Goal: Task Accomplishment & Management: Manage account settings

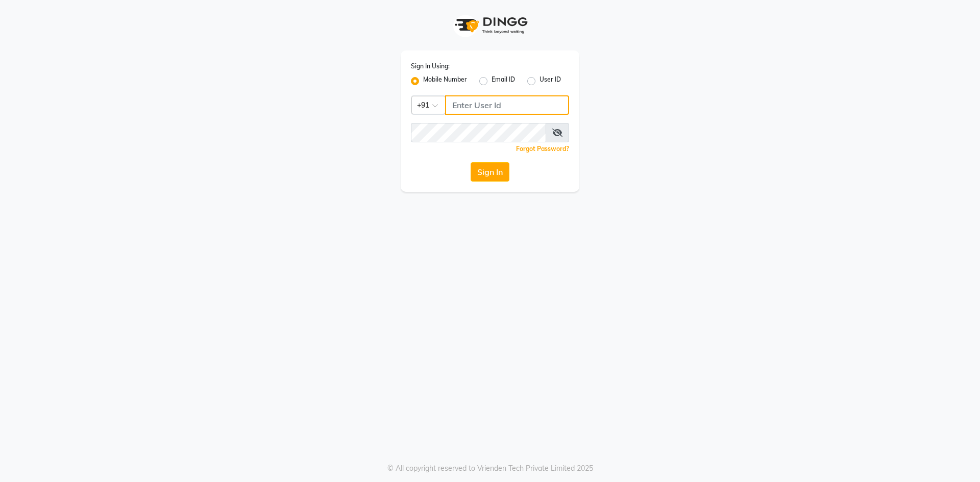
click at [517, 105] on input "Username" at bounding box center [507, 104] width 124 height 19
type input "9778373105"
click at [554, 133] on icon at bounding box center [557, 133] width 10 height 8
click at [470, 162] on button "Sign In" at bounding box center [489, 171] width 39 height 19
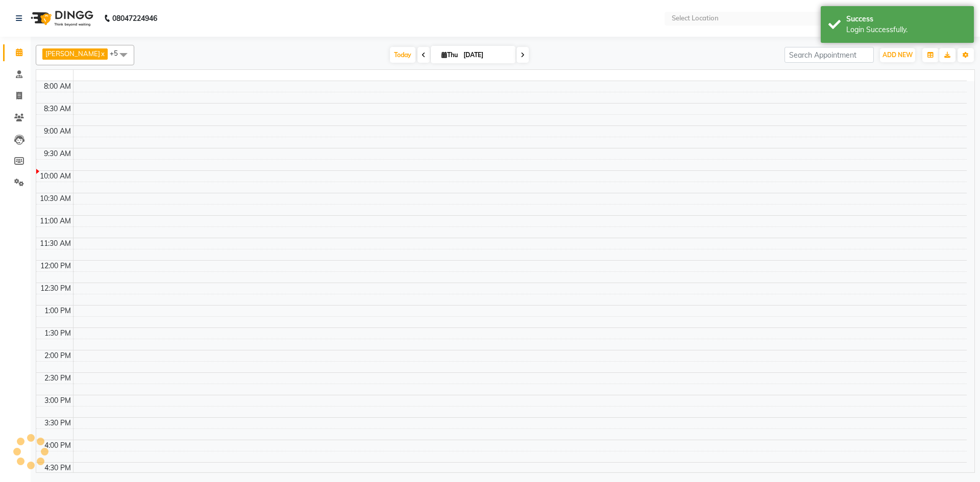
select select "en"
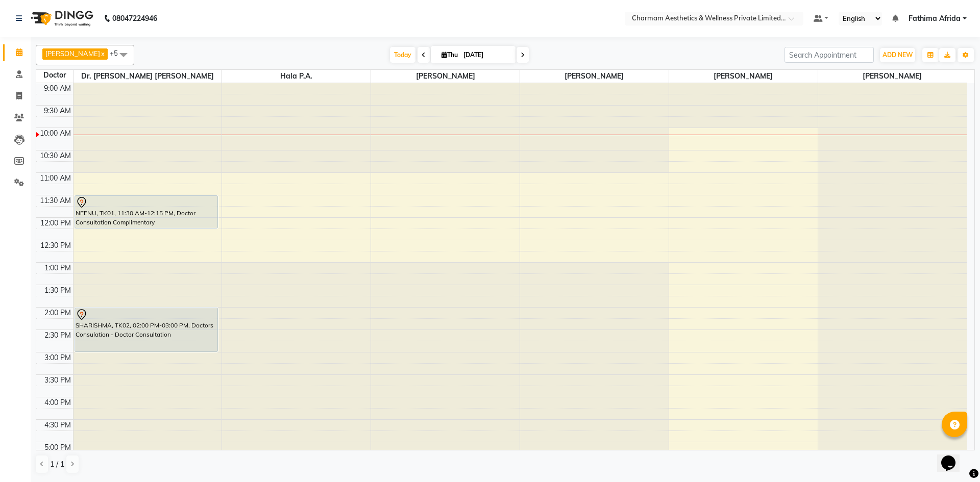
scroll to position [127, 0]
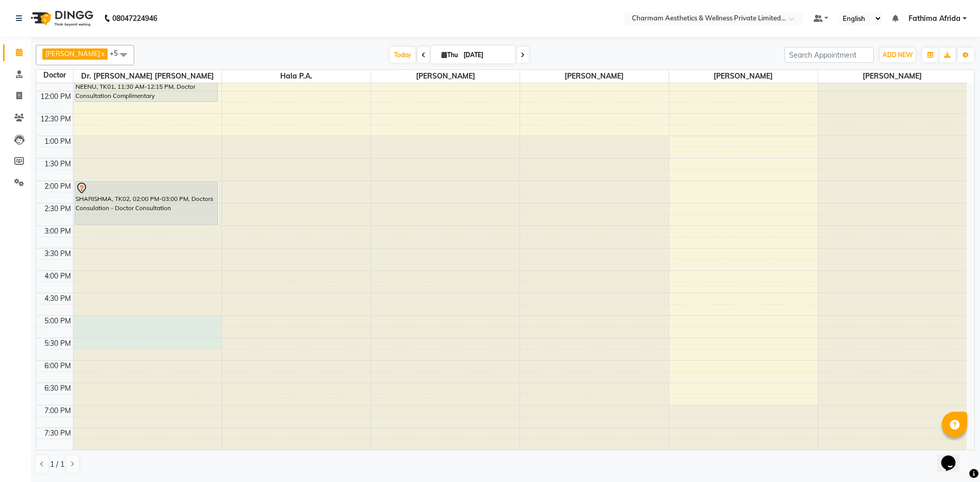
drag, startPoint x: 137, startPoint y: 321, endPoint x: 138, endPoint y: 340, distance: 19.4
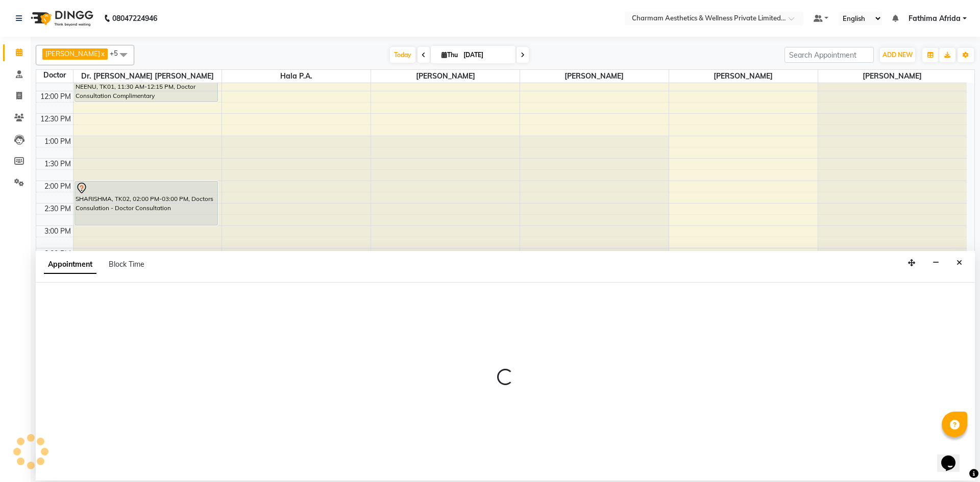
select select "69891"
select select "1020"
select select "tentative"
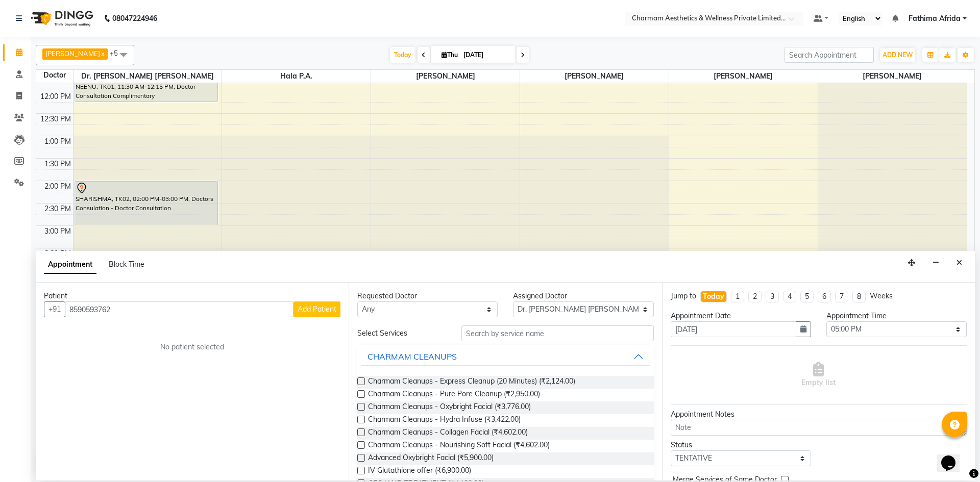
type input "8590593762"
drag, startPoint x: 343, startPoint y: 311, endPoint x: 329, endPoint y: 317, distance: 14.9
click at [331, 317] on div "Patient [PHONE_NUMBER] Add Patient No patient selected" at bounding box center [192, 382] width 313 height 198
click at [327, 312] on span "Add Patient" at bounding box center [316, 309] width 39 height 9
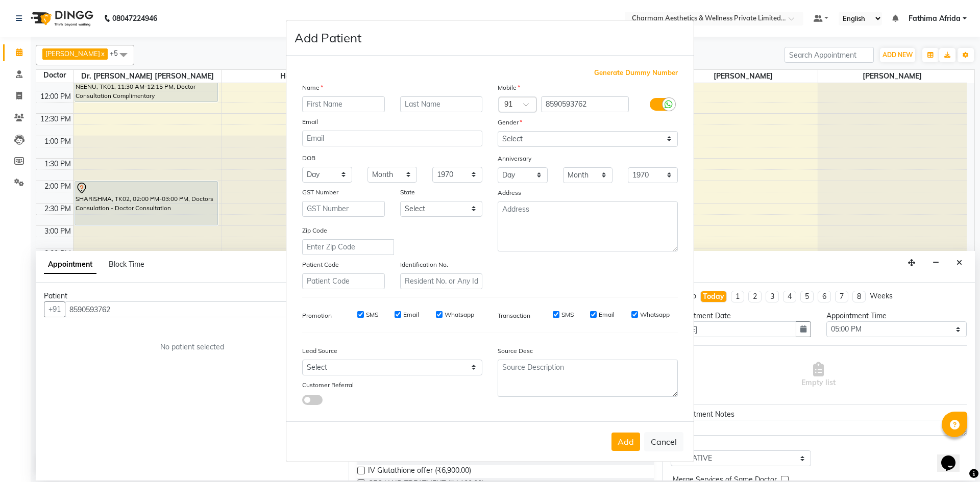
click at [360, 313] on input "SMS" at bounding box center [360, 314] width 7 height 7
checkbox input "false"
click at [398, 311] on input "Email" at bounding box center [397, 314] width 7 height 7
checkbox input "false"
click at [439, 312] on input "Whatsapp" at bounding box center [439, 314] width 7 height 7
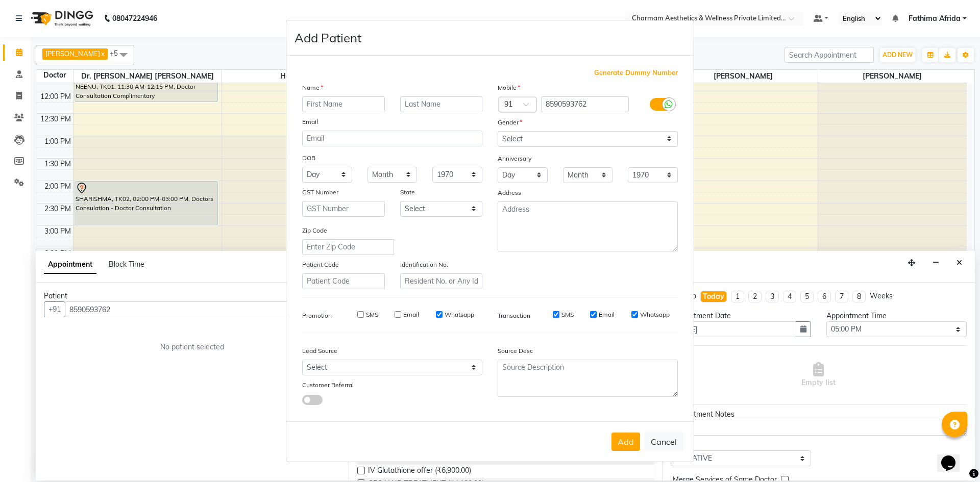
checkbox input "false"
click at [555, 313] on input "SMS" at bounding box center [556, 314] width 7 height 7
checkbox input "false"
click at [594, 313] on input "Email" at bounding box center [593, 314] width 7 height 7
checkbox input "false"
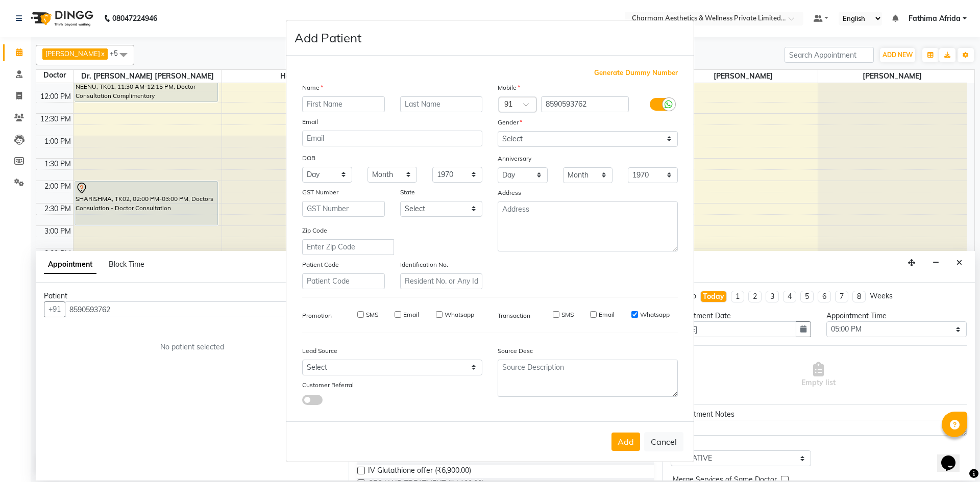
click at [634, 313] on input "Whatsapp" at bounding box center [634, 314] width 7 height 7
checkbox input "false"
click at [355, 103] on input "text" at bounding box center [343, 104] width 83 height 16
type input "[PERSON_NAME]"
click at [442, 106] on input "text" at bounding box center [441, 104] width 83 height 16
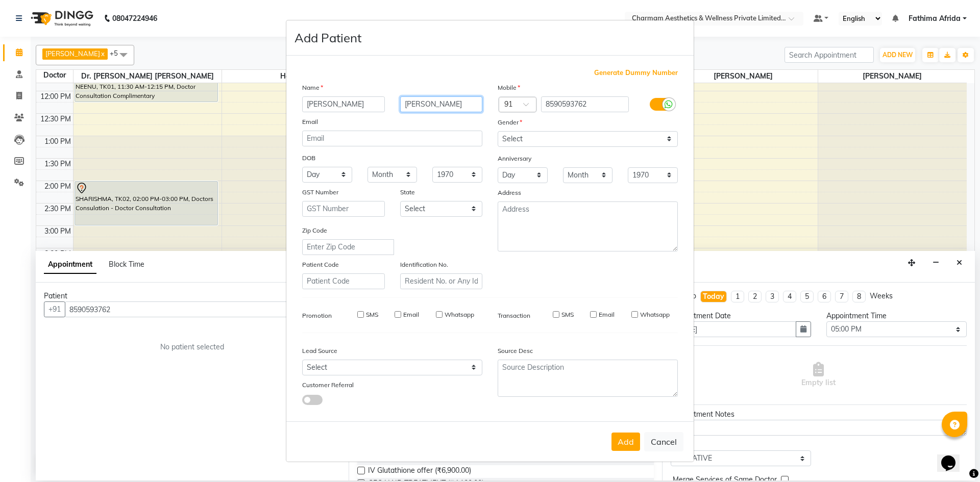
type input "[PERSON_NAME]"
click at [599, 140] on select "Select [DEMOGRAPHIC_DATA] [DEMOGRAPHIC_DATA] Other Prefer Not To Say" at bounding box center [587, 139] width 180 height 16
select select "[DEMOGRAPHIC_DATA]"
click at [497, 131] on select "Select [DEMOGRAPHIC_DATA] [DEMOGRAPHIC_DATA] Other Prefer Not To Say" at bounding box center [587, 139] width 180 height 16
click at [607, 200] on div "Address" at bounding box center [587, 194] width 195 height 14
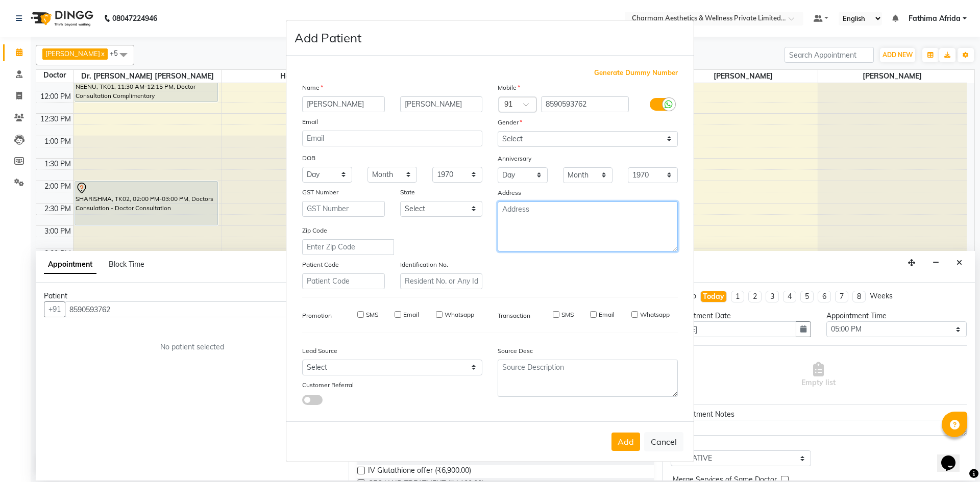
click at [602, 207] on textarea at bounding box center [587, 227] width 180 height 50
type textarea ","
type textarea "M"
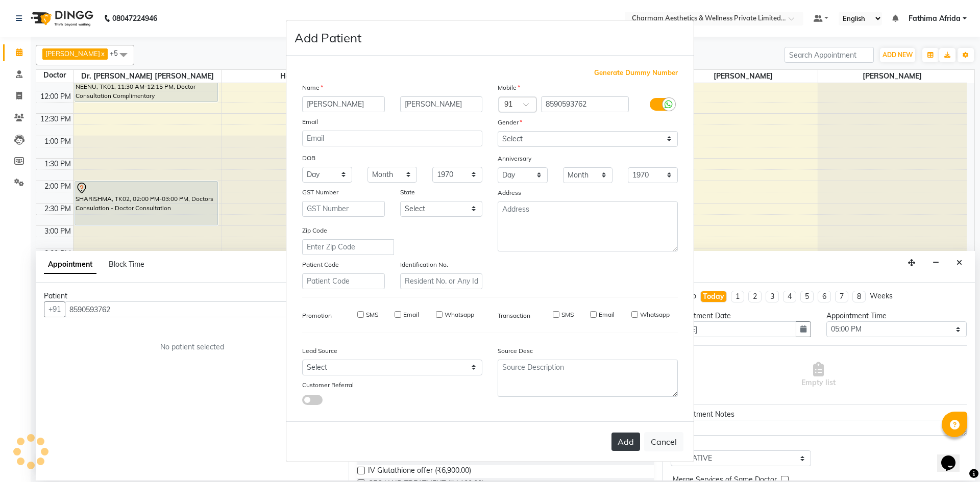
click at [622, 444] on button "Add" at bounding box center [625, 442] width 29 height 18
select select
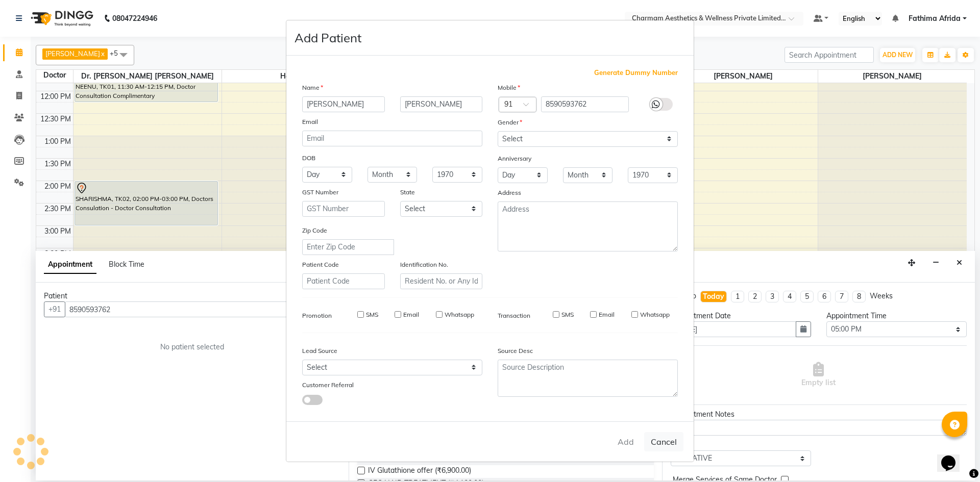
select select
checkbox input "false"
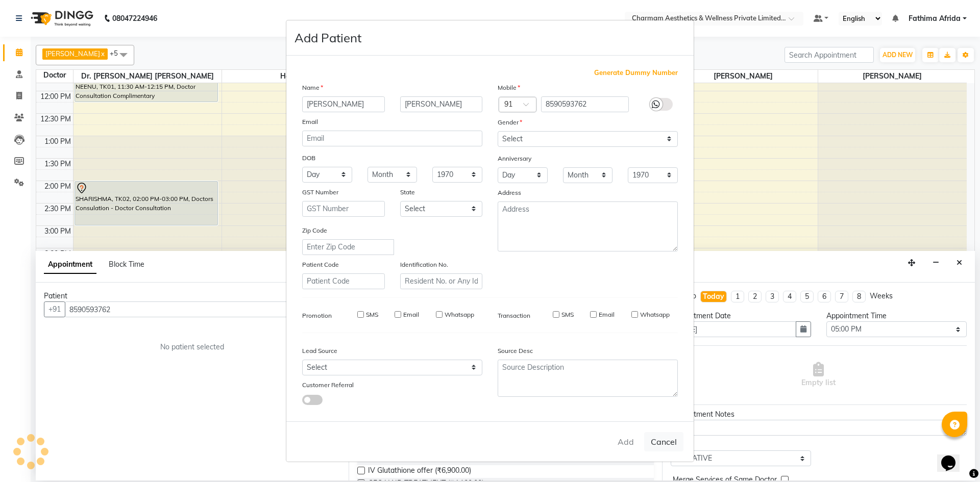
checkbox input "false"
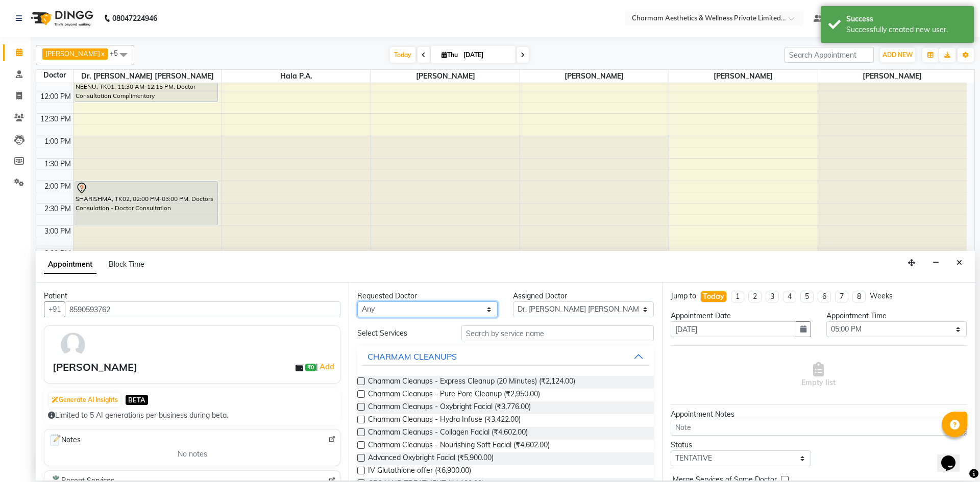
click at [443, 309] on select "Any [PERSON_NAME] K Dr. [PERSON_NAME] [PERSON_NAME] [PERSON_NAME] [PERSON_NAME]…" at bounding box center [427, 310] width 140 height 16
select select "69891"
click at [357, 302] on select "Any [PERSON_NAME] K Dr. [PERSON_NAME] [PERSON_NAME] [PERSON_NAME] [PERSON_NAME]…" at bounding box center [427, 310] width 140 height 16
click at [545, 334] on input "text" at bounding box center [557, 334] width 192 height 16
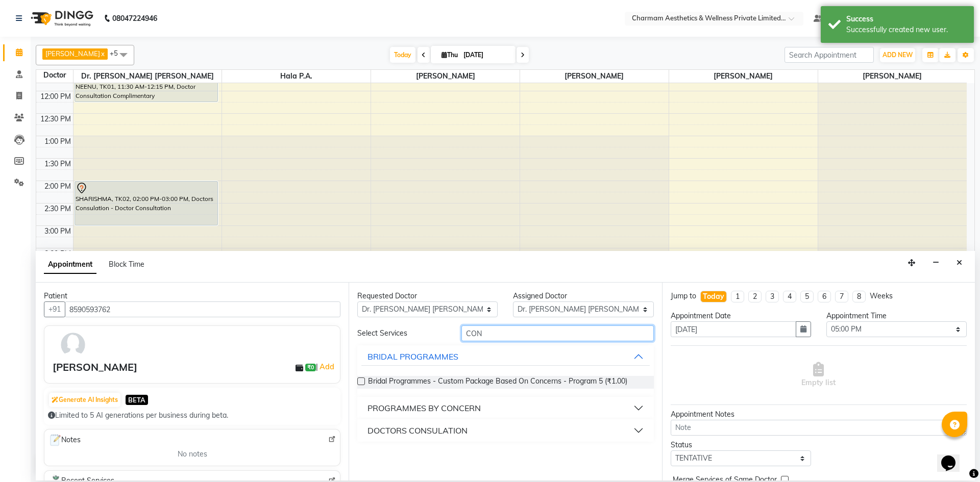
type input "CON"
click at [496, 430] on button "DOCTORS CONSULATION" at bounding box center [505, 430] width 288 height 18
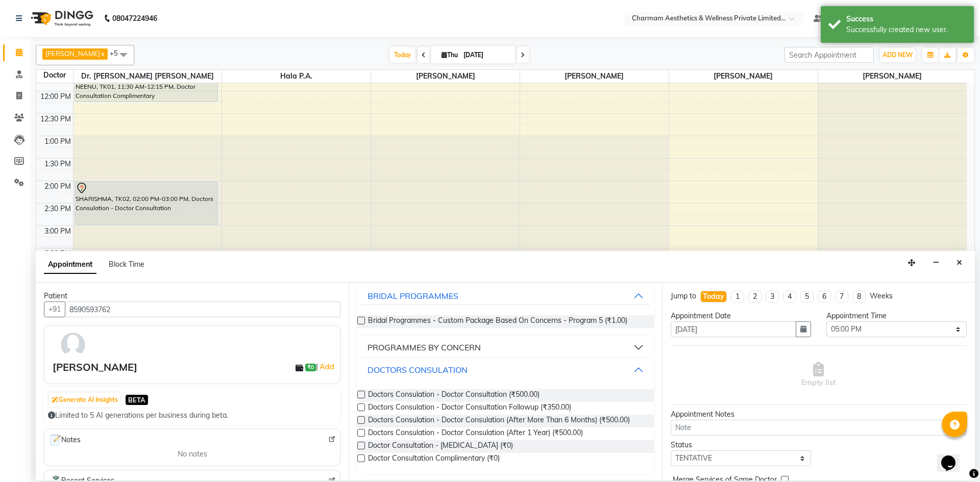
scroll to position [62, 0]
drag, startPoint x: 357, startPoint y: 457, endPoint x: 389, endPoint y: 456, distance: 32.2
click at [364, 456] on label at bounding box center [361, 457] width 8 height 8
click at [364, 456] on input "checkbox" at bounding box center [360, 458] width 7 height 7
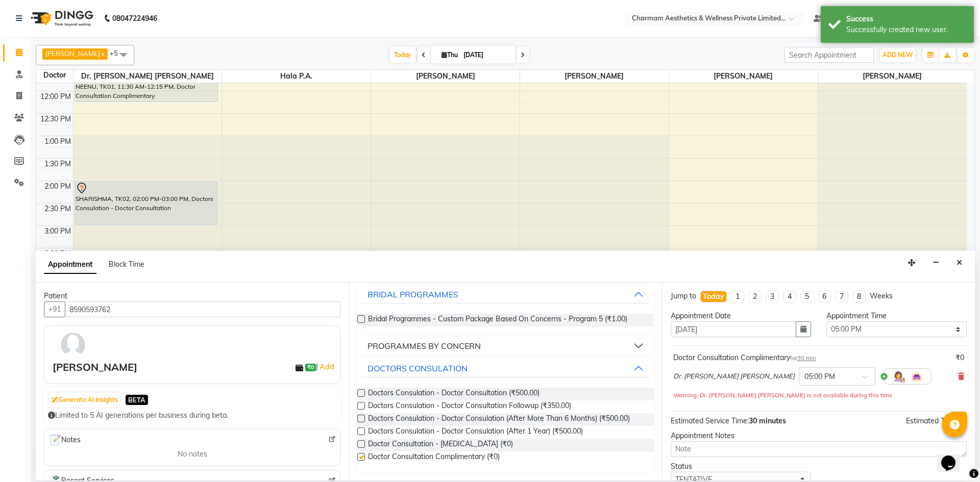
checkbox input "false"
click at [723, 450] on textarea at bounding box center [818, 449] width 296 height 16
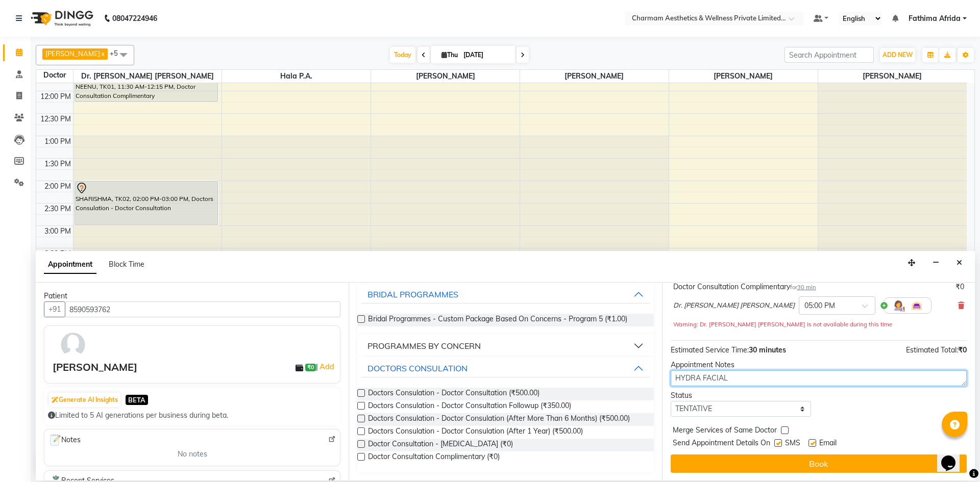
scroll to position [71, 0]
type textarea "HYDRA FACIAL"
click at [778, 442] on label at bounding box center [778, 443] width 8 height 8
click at [778, 442] on input "checkbox" at bounding box center [777, 443] width 7 height 7
checkbox input "false"
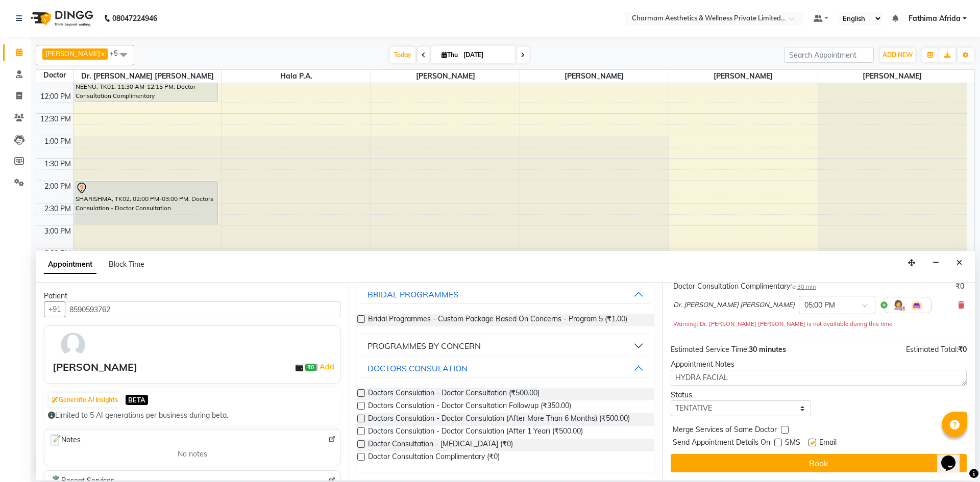
click at [811, 443] on label at bounding box center [812, 443] width 8 height 8
click at [811, 443] on input "checkbox" at bounding box center [811, 443] width 7 height 7
checkbox input "false"
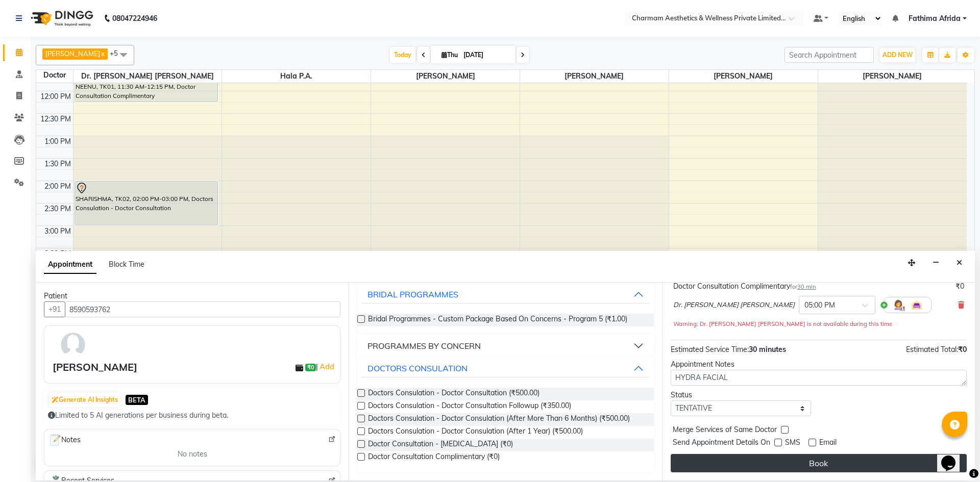
click at [817, 464] on button "Book" at bounding box center [818, 463] width 296 height 18
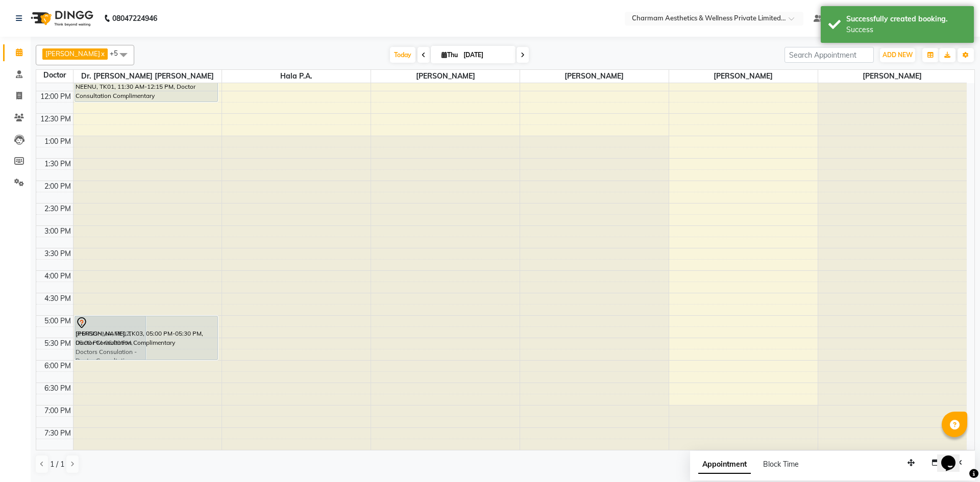
drag, startPoint x: 196, startPoint y: 337, endPoint x: 196, endPoint y: 353, distance: 16.3
click at [196, 353] on div "SHARISHMA, TK02, 05:00 PM-06:00 PM, Doctors Consulation - Doctor Consultation […" at bounding box center [147, 203] width 148 height 493
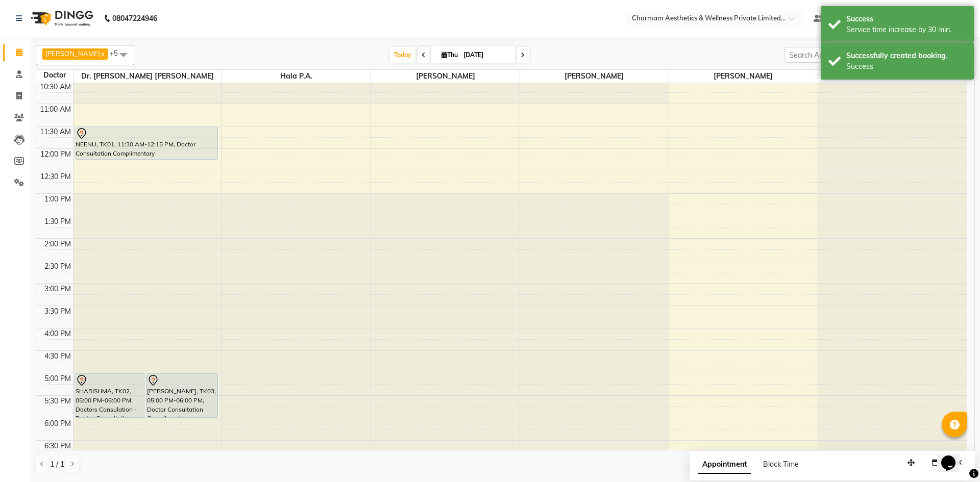
scroll to position [0, 0]
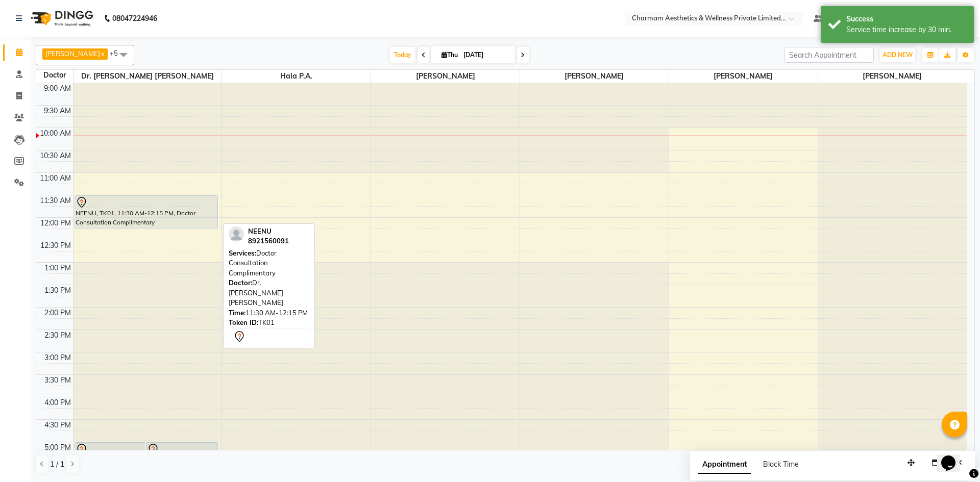
click at [166, 213] on div "NEENU, TK01, 11:30 AM-12:15 PM, Doctor Consultation Complimentary" at bounding box center [146, 212] width 143 height 32
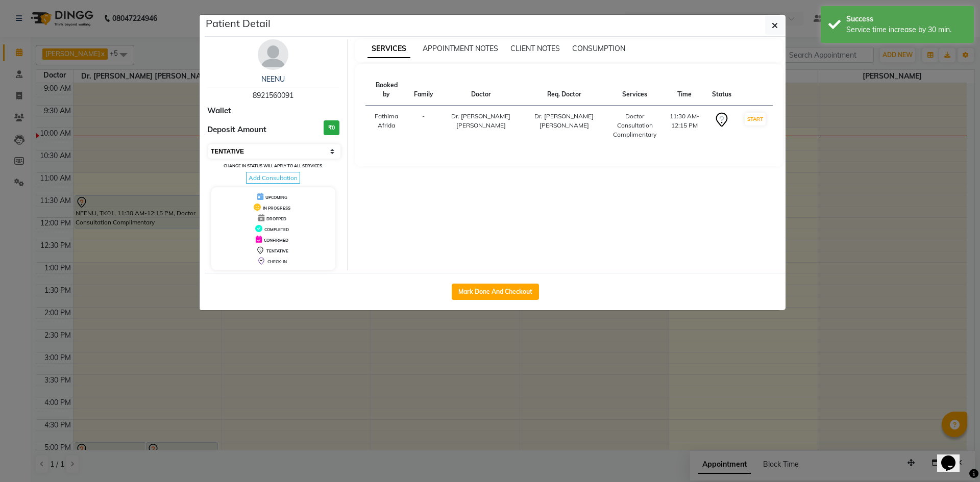
click at [298, 145] on select "Select IN SERVICE CONFIRMED TENTATIVE CHECK IN MARK DONE DROPPED UPCOMING" at bounding box center [274, 151] width 132 height 14
select select "6"
click at [208, 144] on select "Select IN SERVICE CONFIRMED TENTATIVE CHECK IN MARK DONE DROPPED UPCOMING" at bounding box center [274, 151] width 132 height 14
click at [767, 27] on button "button" at bounding box center [774, 25] width 19 height 19
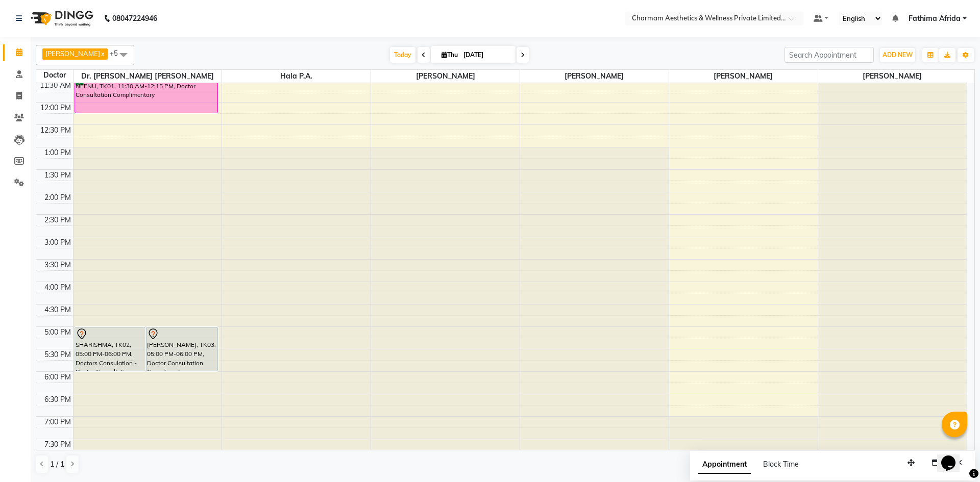
scroll to position [127, 0]
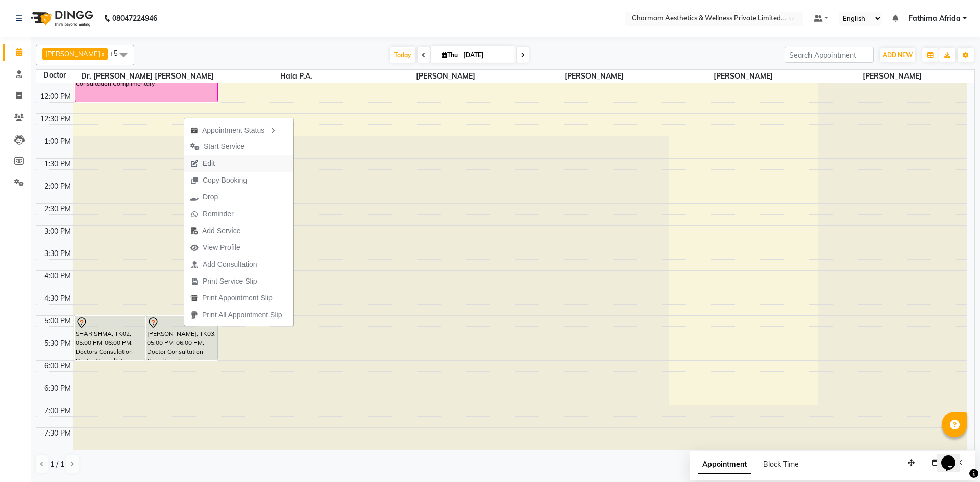
click at [261, 161] on button "Edit" at bounding box center [238, 163] width 109 height 17
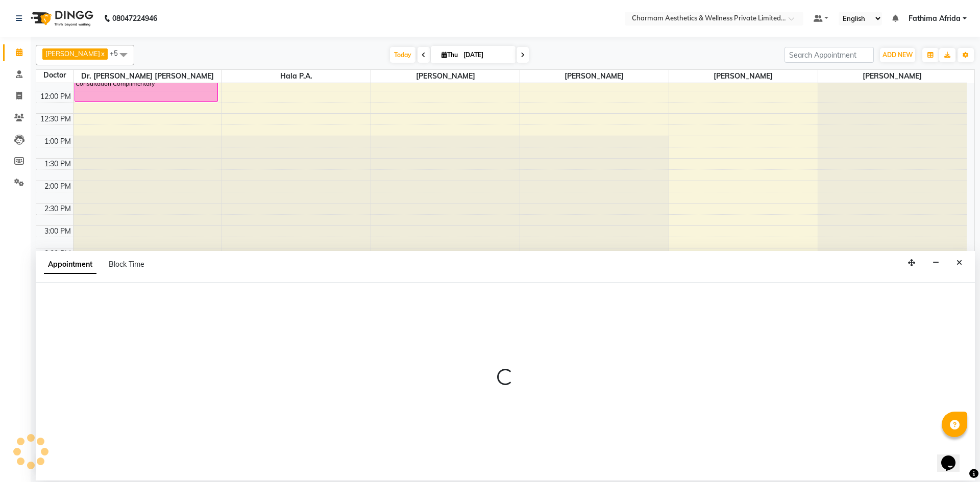
select select "tentative"
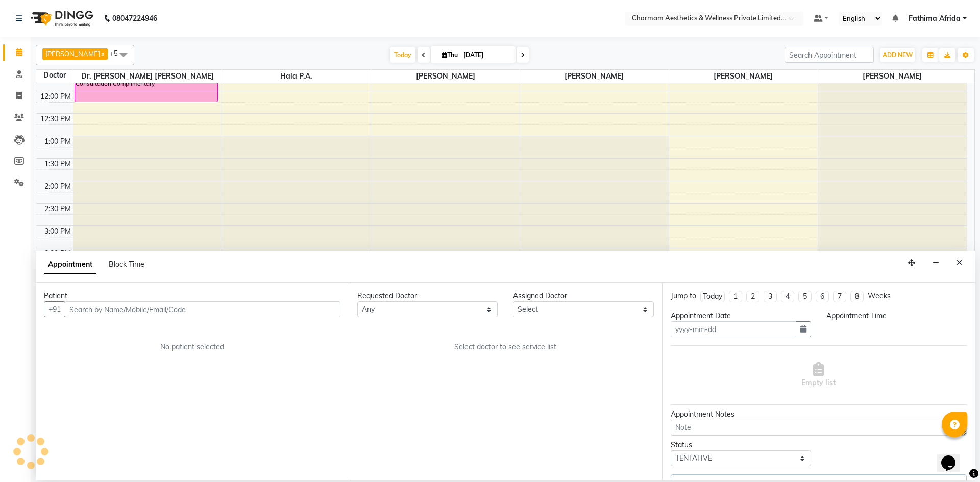
type input "[DATE]"
type textarea "HYDRA FACIAL"
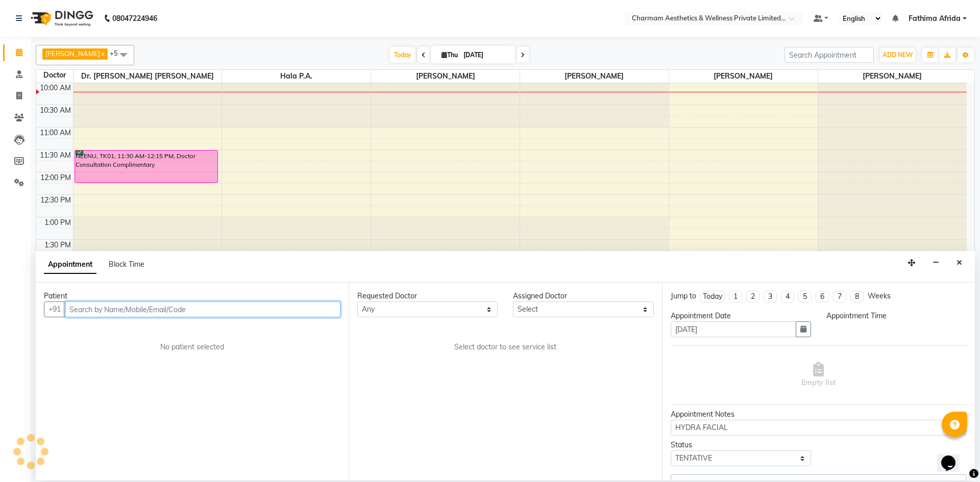
select select "69891"
select select "1020"
select select "3905"
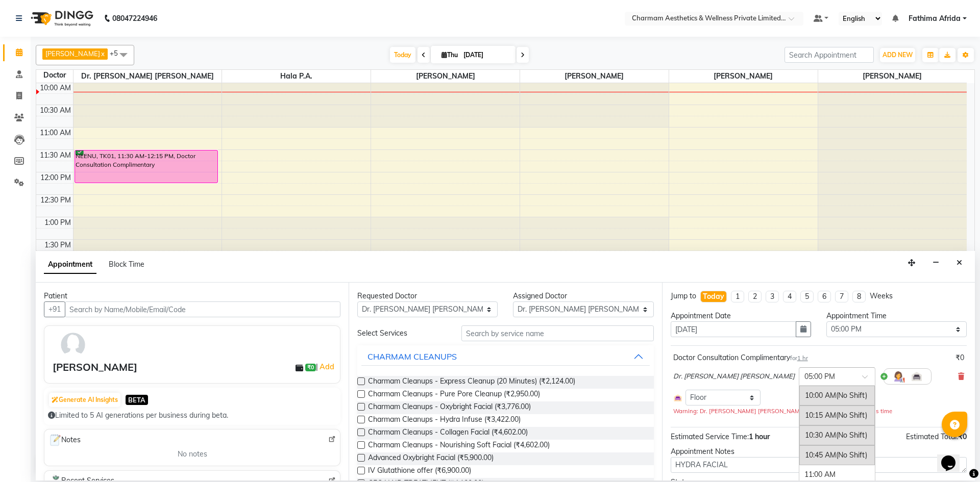
click at [804, 372] on input "text" at bounding box center [826, 375] width 45 height 11
click at [799, 463] on div "02:00 PM (No Shift)" at bounding box center [837, 463] width 76 height 20
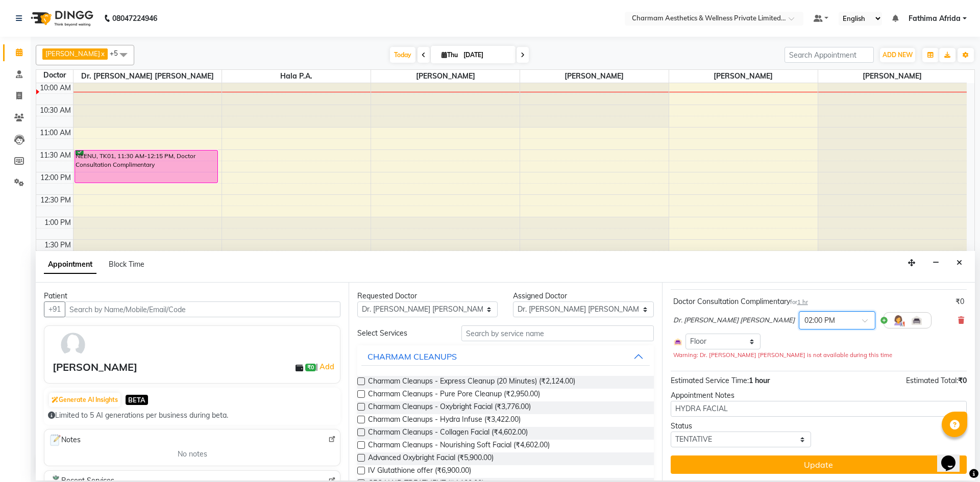
scroll to position [58, 0]
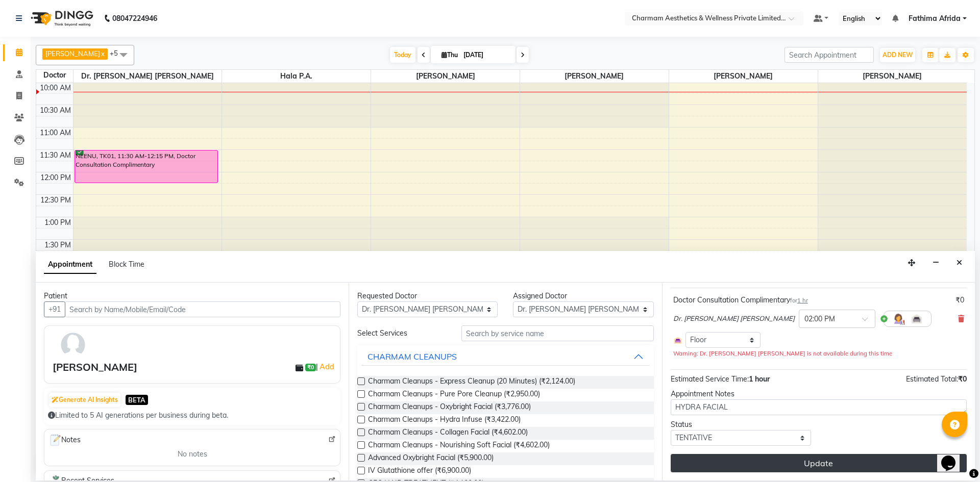
click at [771, 460] on button "Update" at bounding box center [818, 463] width 296 height 18
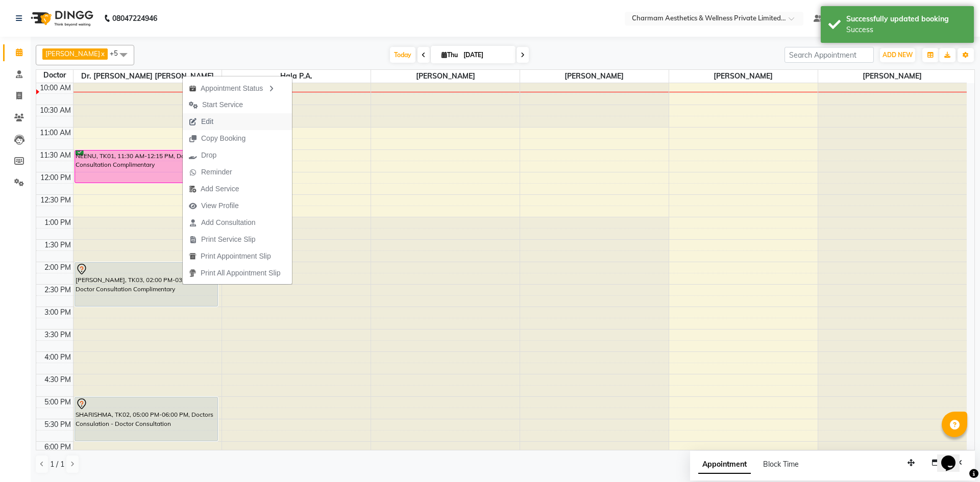
click at [255, 116] on button "Edit" at bounding box center [237, 121] width 109 height 17
select select "tentative"
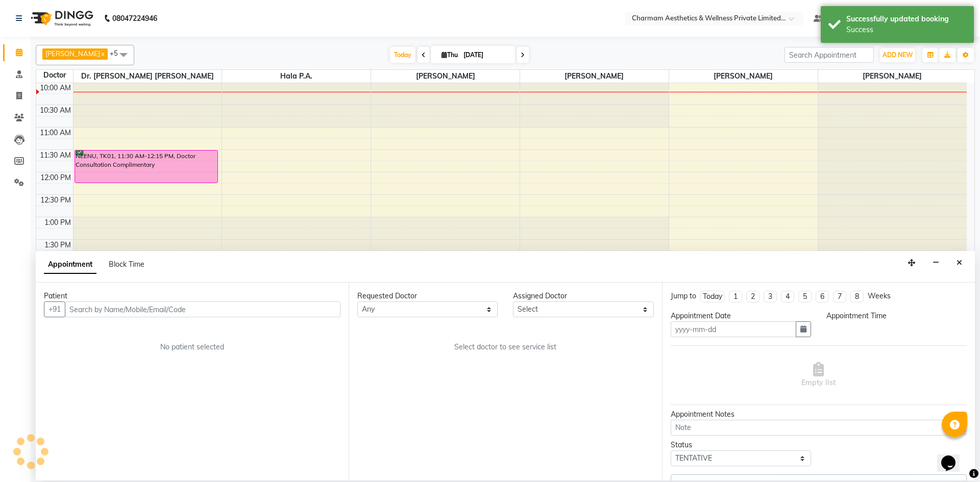
type input "[DATE]"
type textarea "HYDRA FACIAL"
select select "69891"
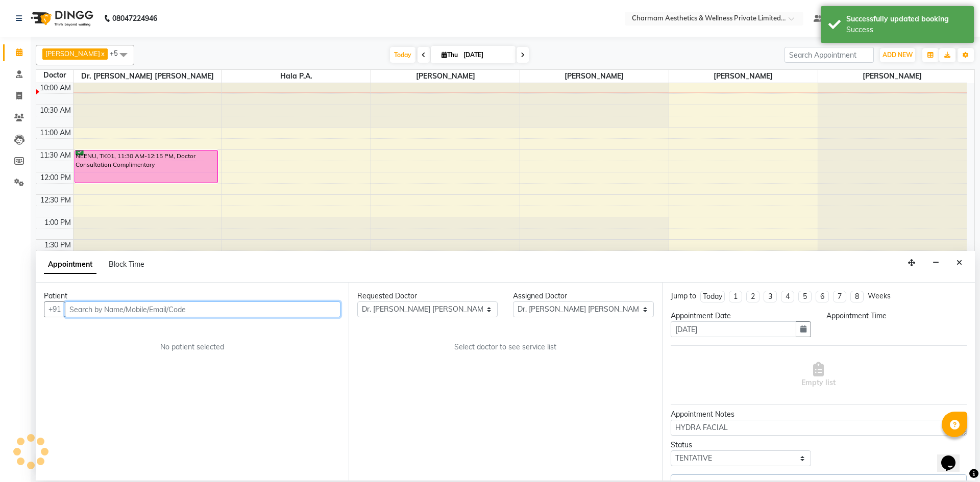
scroll to position [45, 0]
select select "840"
select select "3905"
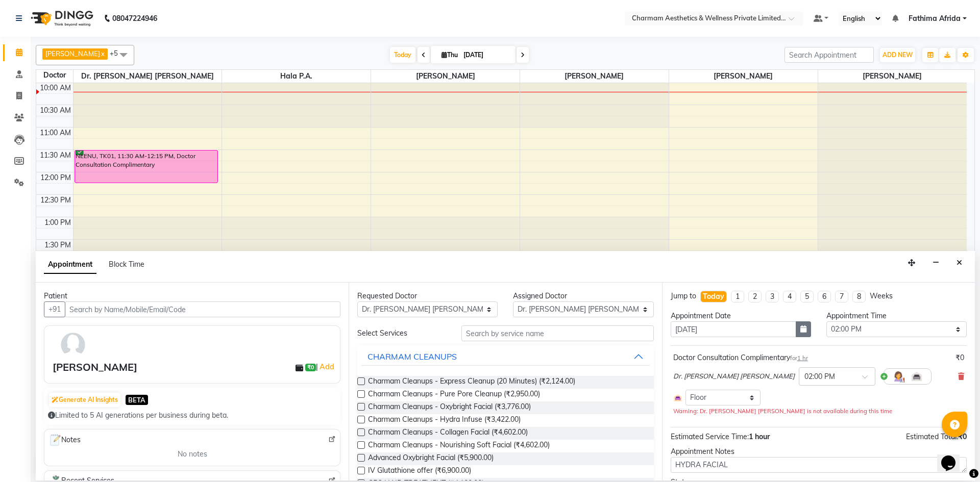
click at [800, 332] on icon "button" at bounding box center [803, 329] width 6 height 7
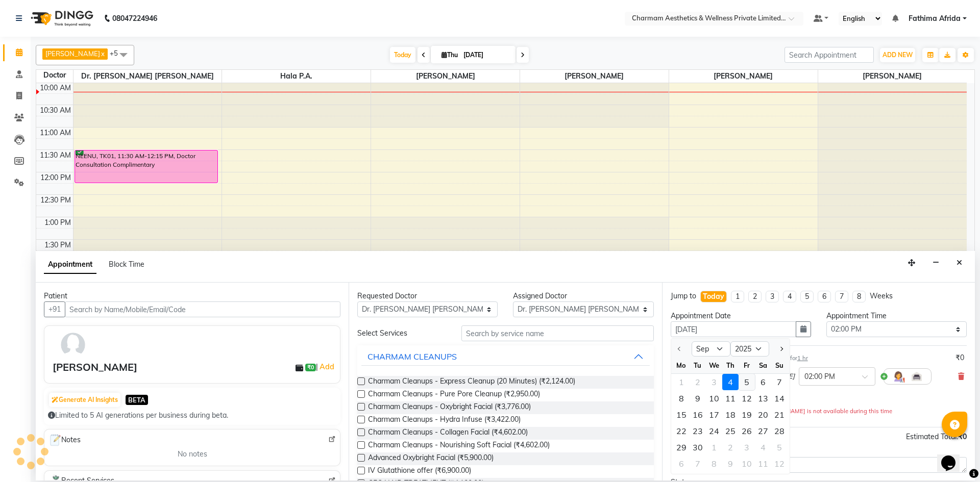
click at [748, 383] on div "5" at bounding box center [746, 382] width 16 height 16
type input "[DATE]"
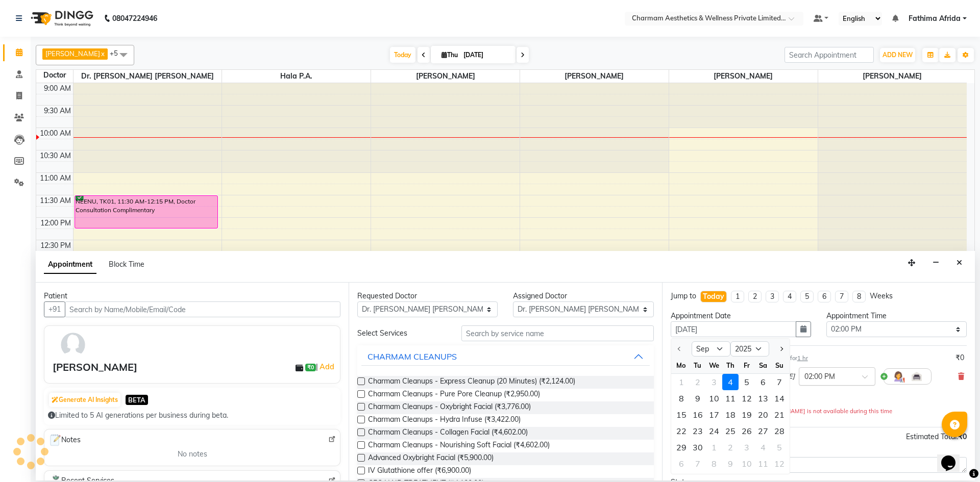
select select "840"
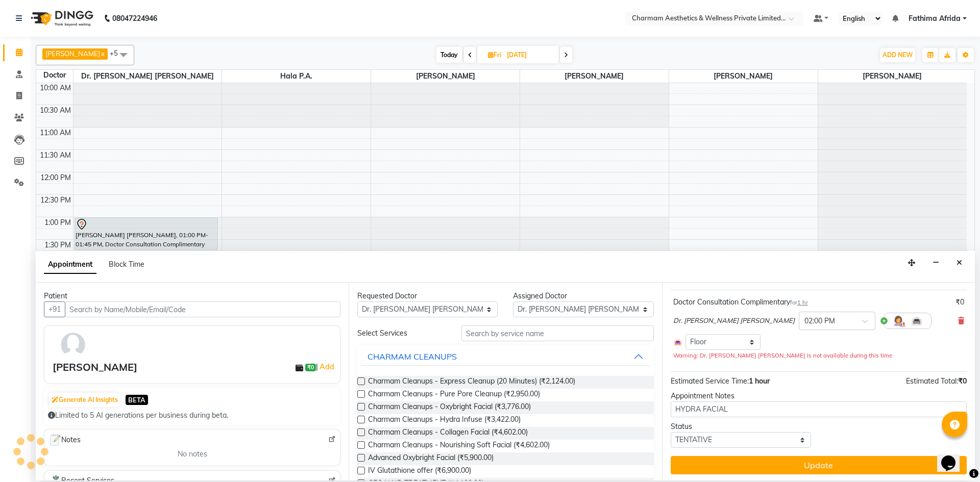
scroll to position [58, 0]
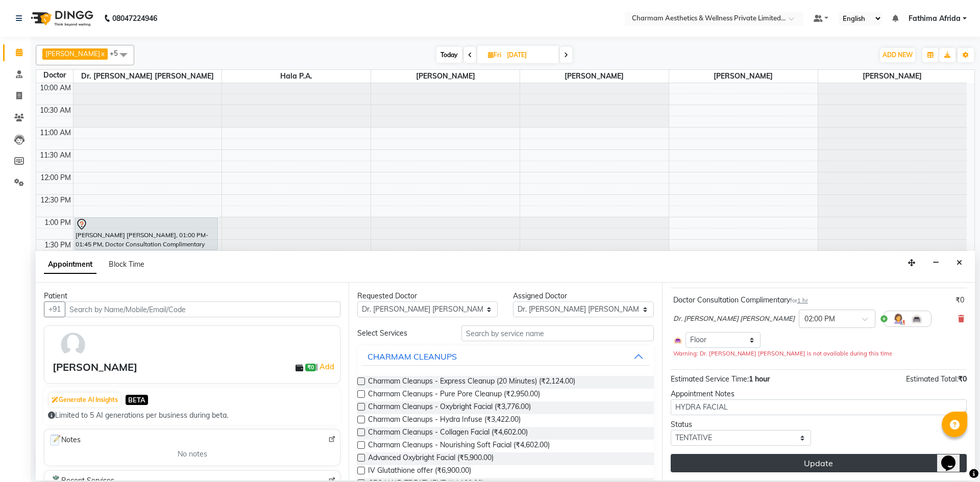
click at [779, 461] on button "Update" at bounding box center [818, 463] width 296 height 18
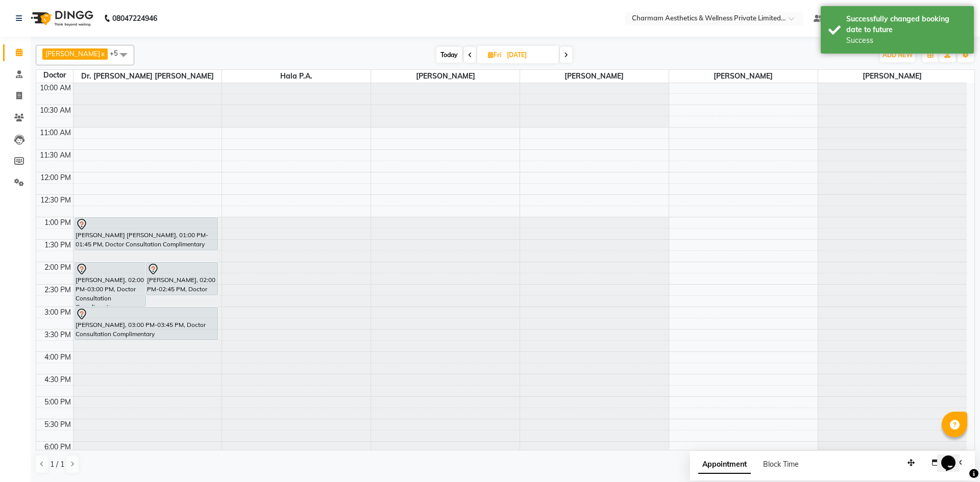
click at [493, 56] on icon at bounding box center [491, 55] width 6 height 7
select select "9"
select select "2025"
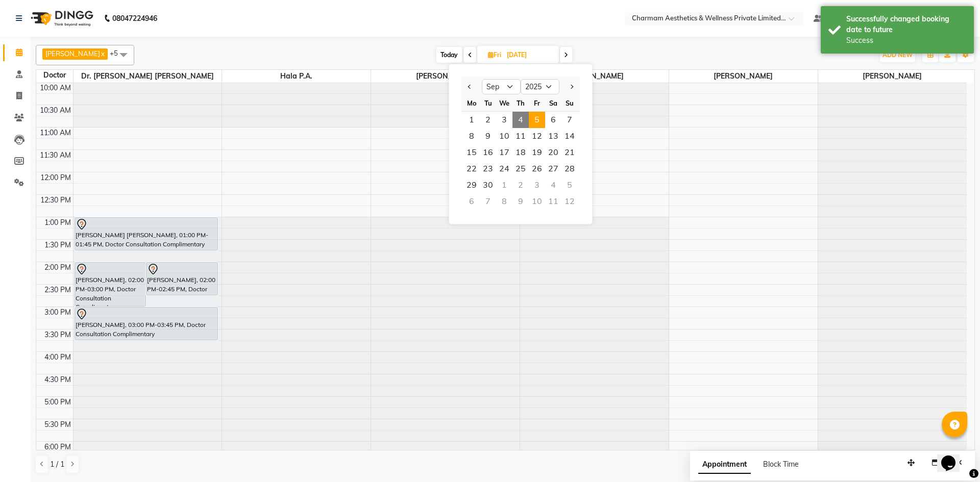
click at [521, 120] on span "4" at bounding box center [520, 120] width 16 height 16
type input "[DATE]"
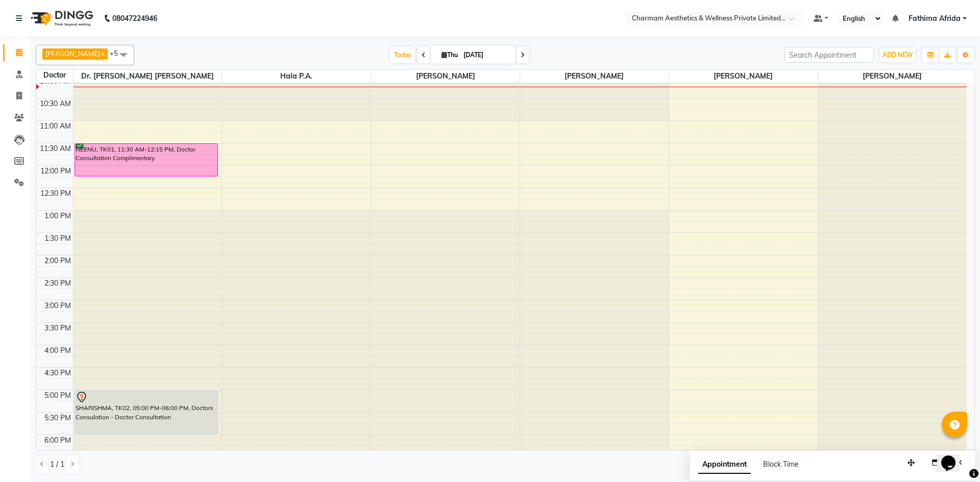
scroll to position [127, 0]
